Goal: Information Seeking & Learning: Learn about a topic

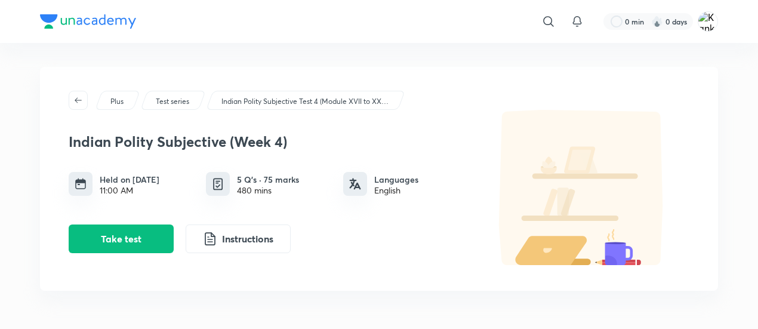
scroll to position [60, 0]
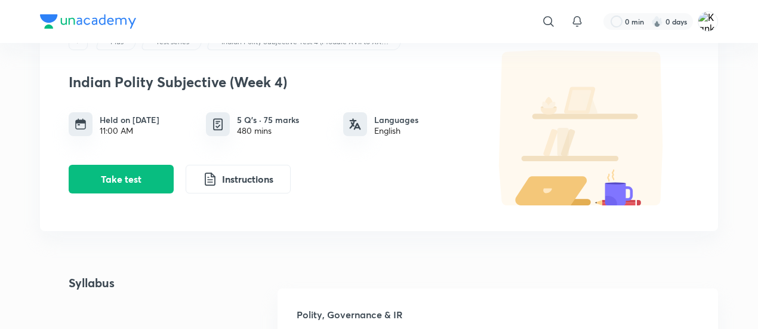
click at [503, 84] on img at bounding box center [581, 127] width 215 height 155
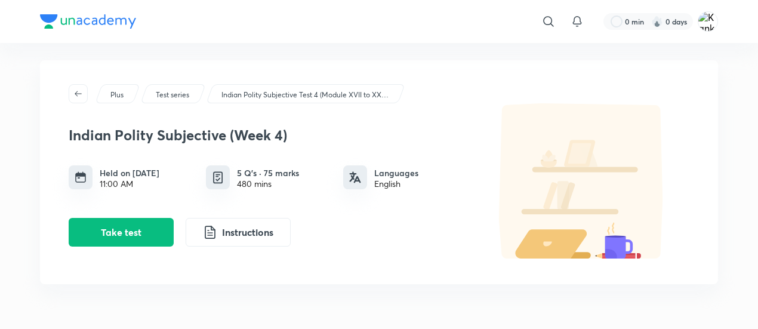
scroll to position [0, 0]
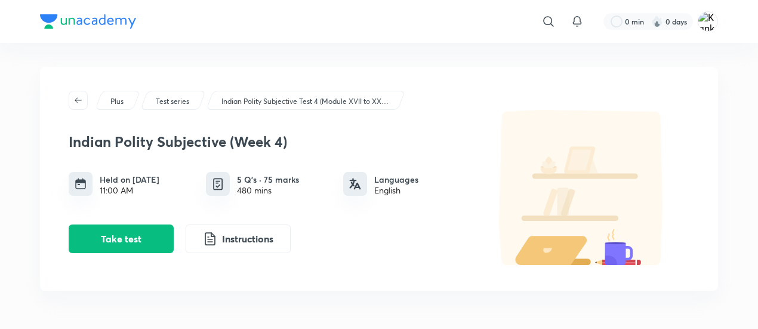
click at [369, 42] on div "​ 0 min 0 days" at bounding box center [379, 21] width 678 height 43
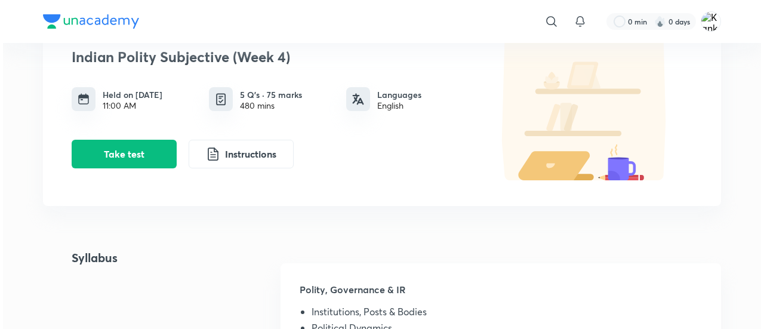
scroll to position [119, 0]
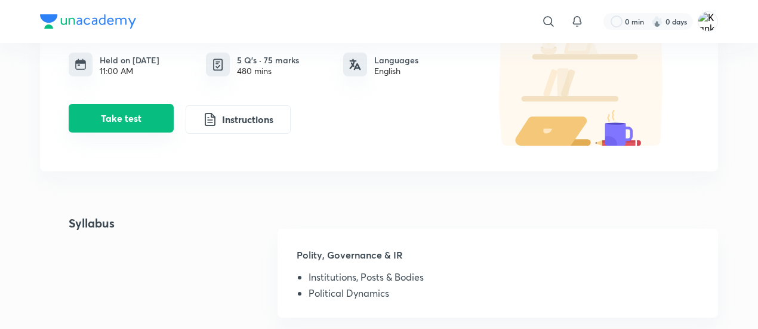
click at [132, 122] on button "Take test" at bounding box center [121, 118] width 105 height 29
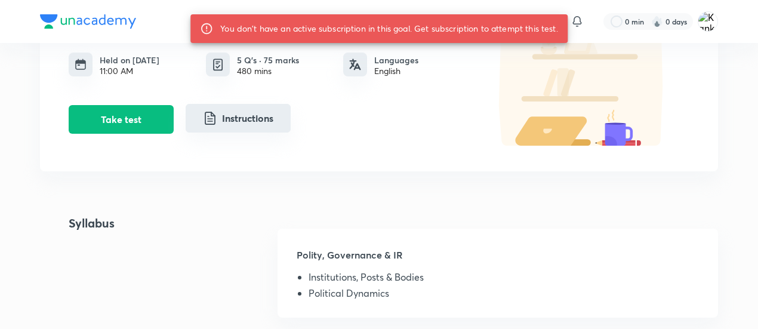
click at [214, 115] on img "Instructions" at bounding box center [210, 118] width 14 height 14
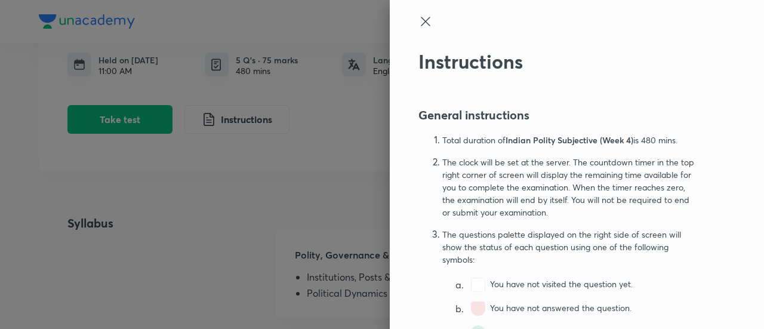
scroll to position [239, 0]
